Goal: Task Accomplishment & Management: Manage account settings

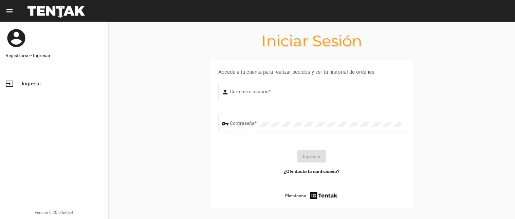
click at [247, 89] on div "Correo-e o usuario *" at bounding box center [316, 91] width 172 height 19
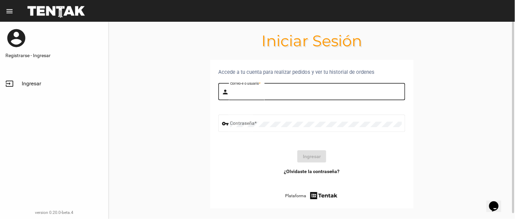
click at [235, 93] on input "Correo-e o usuario *" at bounding box center [316, 92] width 172 height 5
type input "flopyganora"
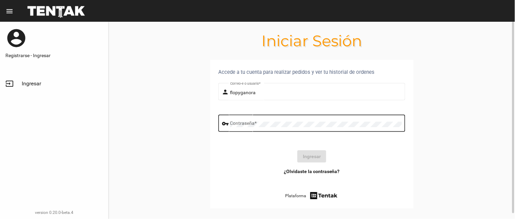
click at [292, 118] on div "Contraseña *" at bounding box center [316, 122] width 172 height 19
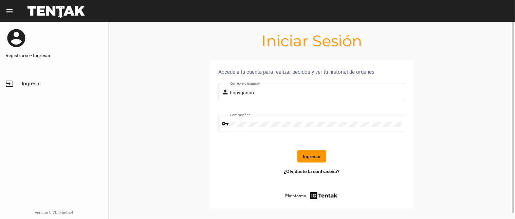
click at [308, 152] on button "Ingresar" at bounding box center [312, 156] width 29 height 12
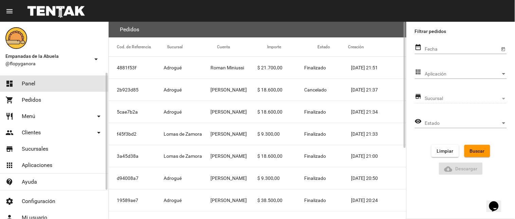
click at [26, 86] on span "Panel" at bounding box center [29, 83] width 14 height 7
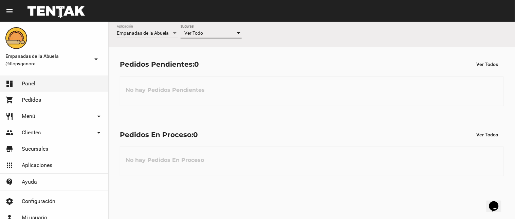
click at [202, 32] on span "-- Ver Todo --" at bounding box center [194, 32] width 26 height 5
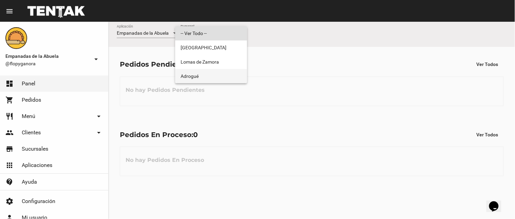
click at [197, 72] on span "Adrogué" at bounding box center [211, 76] width 61 height 14
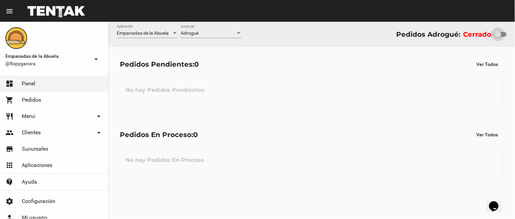
click at [497, 34] on div at bounding box center [498, 34] width 7 height 7
click at [498, 37] on input "checkbox" at bounding box center [498, 37] width 0 height 0
click at [497, 36] on div at bounding box center [498, 34] width 7 height 7
click at [498, 37] on input "checkbox" at bounding box center [498, 37] width 0 height 0
checkbox input "true"
